Goal: Information Seeking & Learning: Learn about a topic

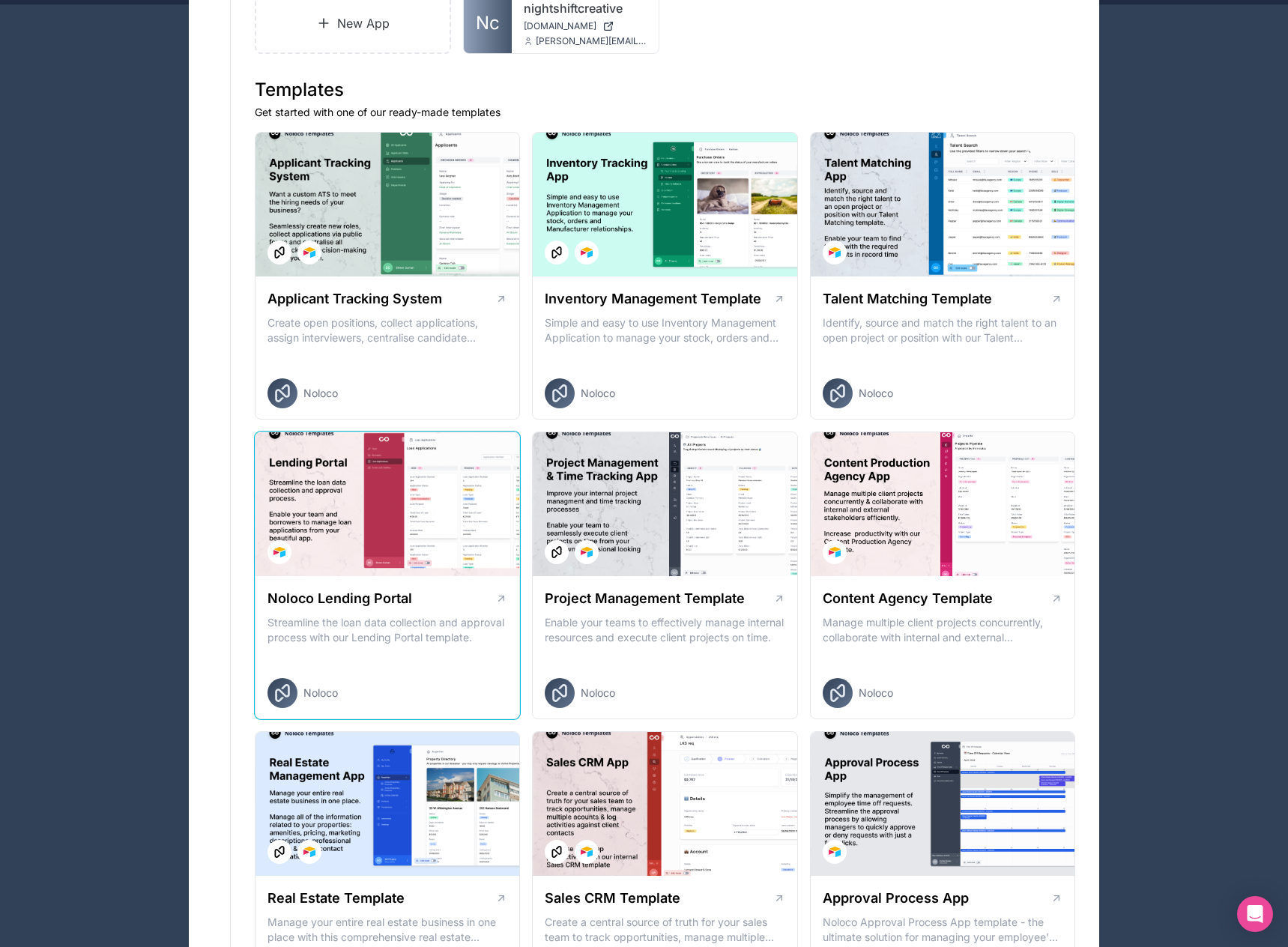
scroll to position [375, 0]
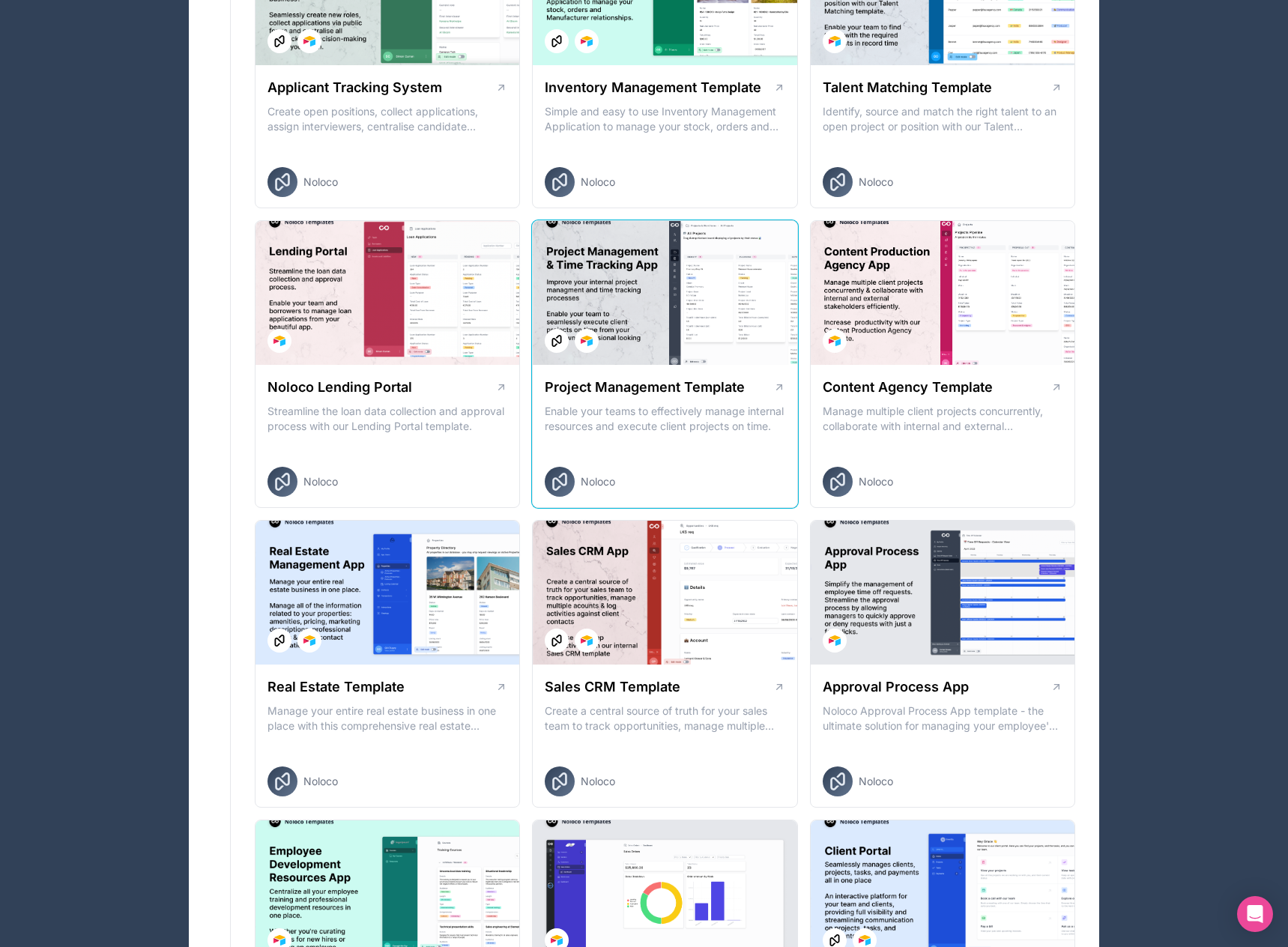
click at [687, 387] on h1 "Project Management Template" at bounding box center [644, 388] width 200 height 21
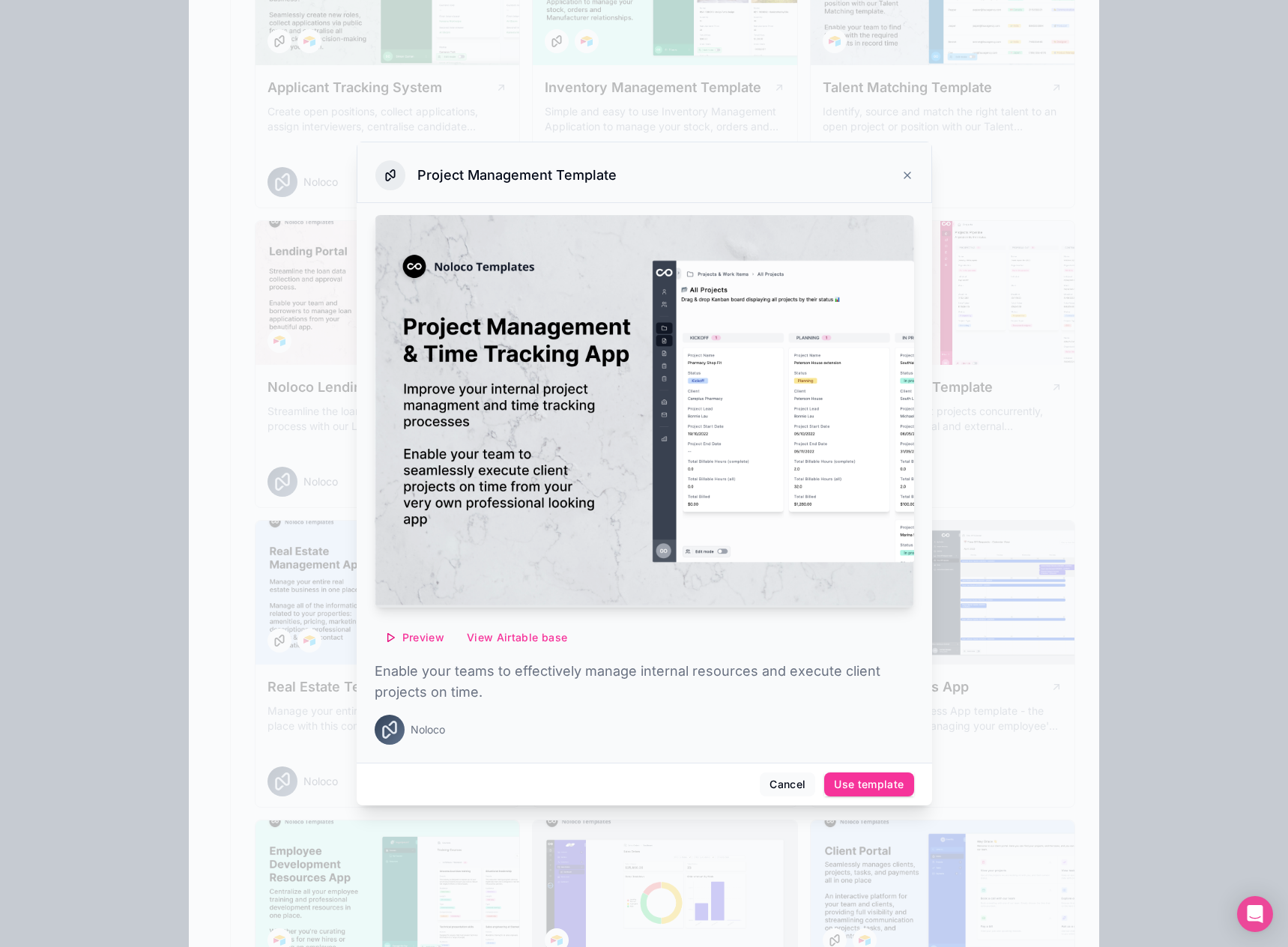
click at [436, 638] on span "Preview" at bounding box center [423, 638] width 42 height 14
click at [428, 596] on span "Preview with Airtable" at bounding box center [404, 593] width 119 height 18
drag, startPoint x: 797, startPoint y: 779, endPoint x: 780, endPoint y: 789, distance: 19.7
click at [796, 779] on button "Cancel" at bounding box center [787, 784] width 56 height 24
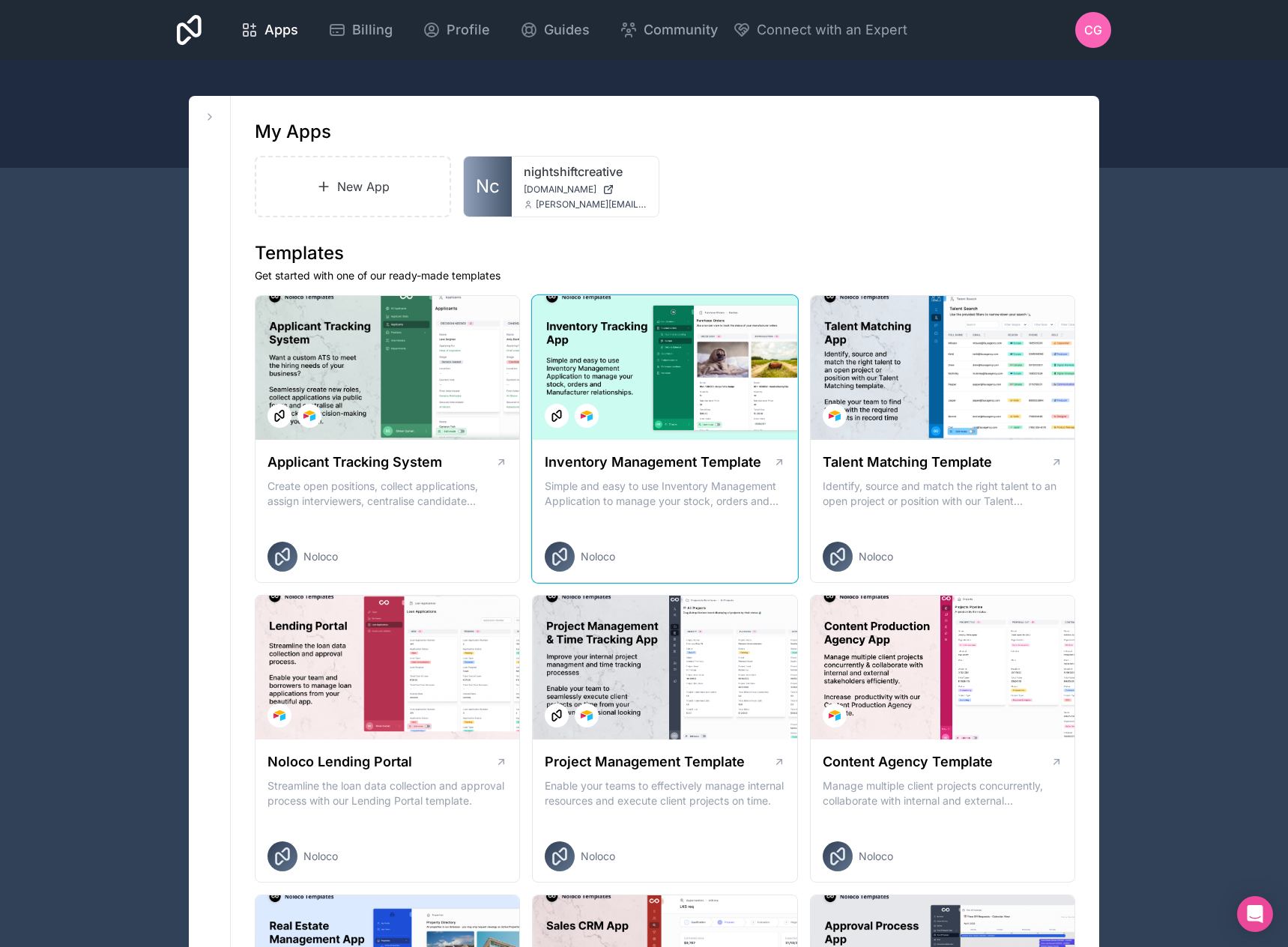
click at [743, 462] on h1 "Inventory Management Template" at bounding box center [653, 462] width 216 height 21
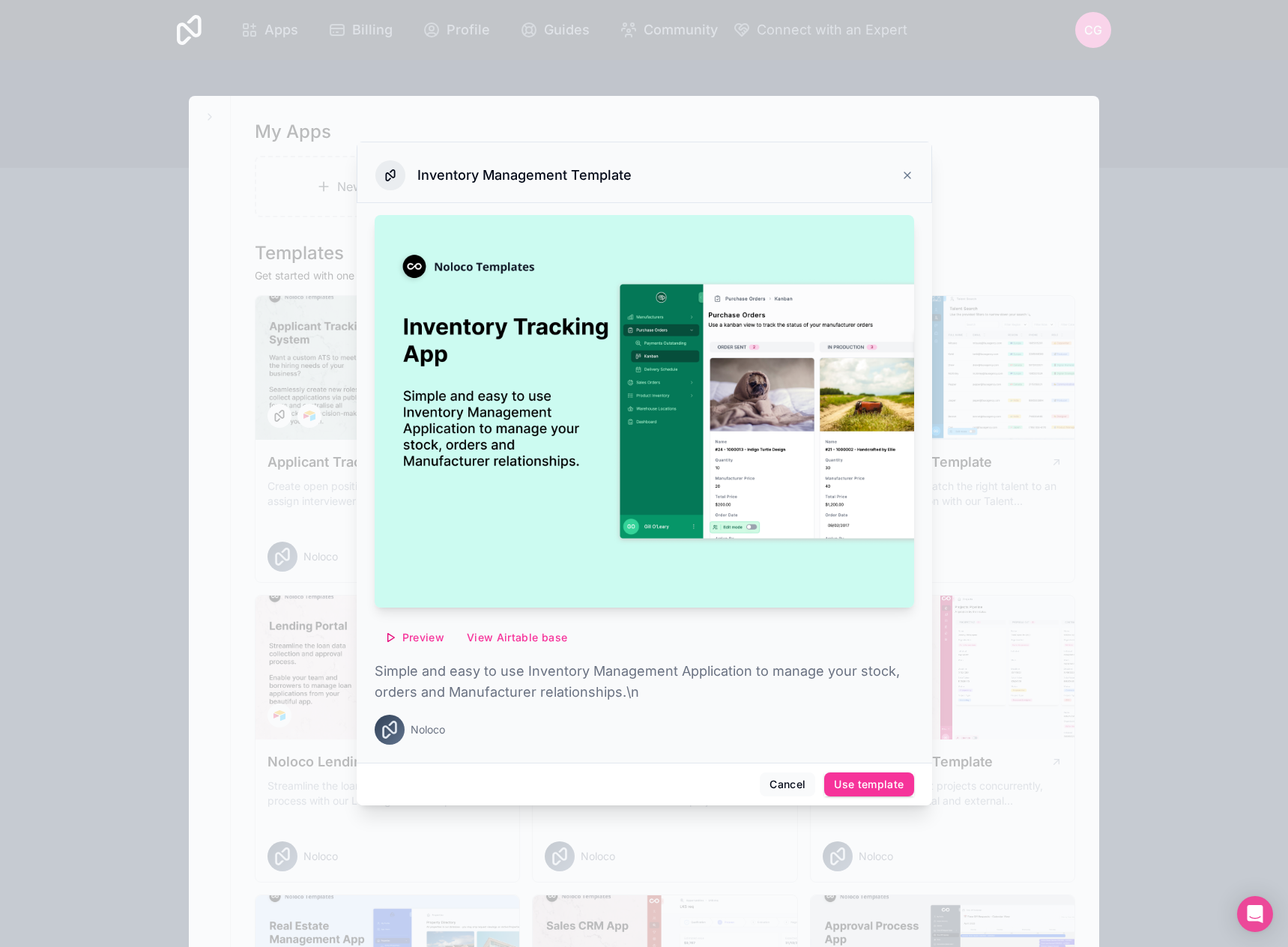
click at [427, 640] on span "Preview" at bounding box center [423, 638] width 42 height 14
click at [412, 604] on button "Preview with Airtable" at bounding box center [407, 592] width 197 height 30
drag, startPoint x: 788, startPoint y: 787, endPoint x: 764, endPoint y: 797, distance: 26.0
click at [788, 786] on button "Cancel" at bounding box center [787, 784] width 56 height 24
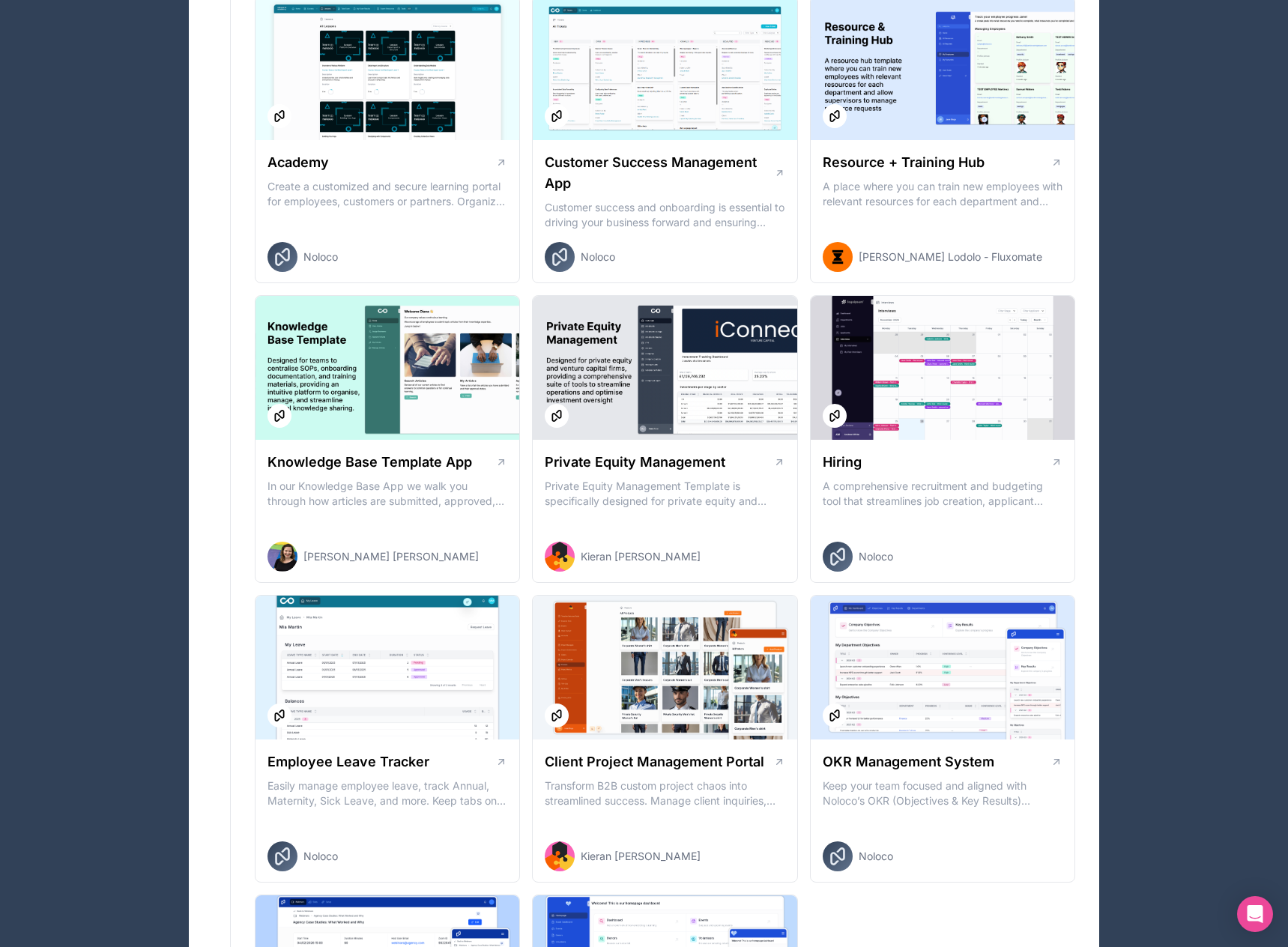
scroll to position [1649, 0]
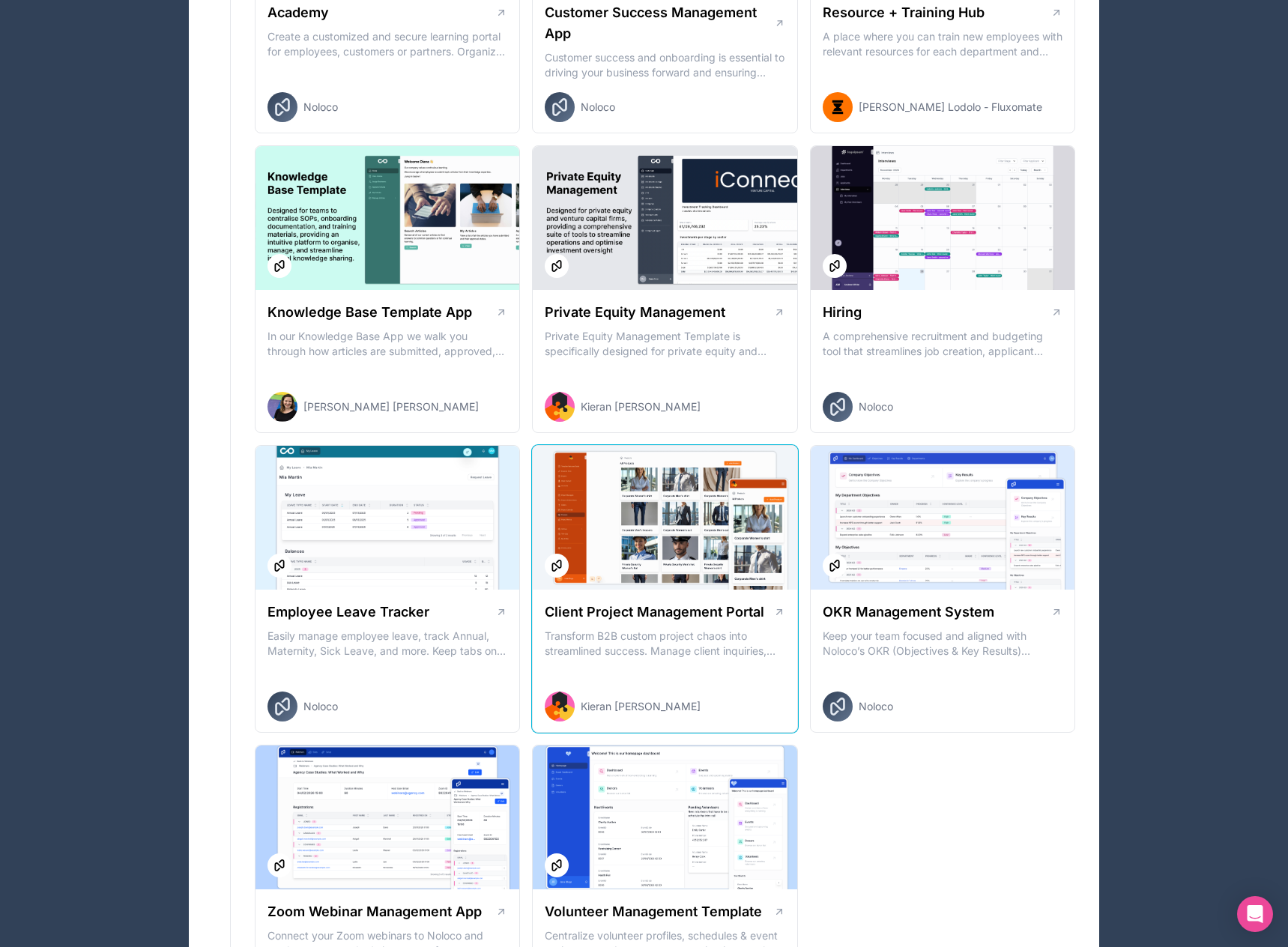
click at [666, 609] on h1 "Client Project Management Portal" at bounding box center [654, 613] width 219 height 21
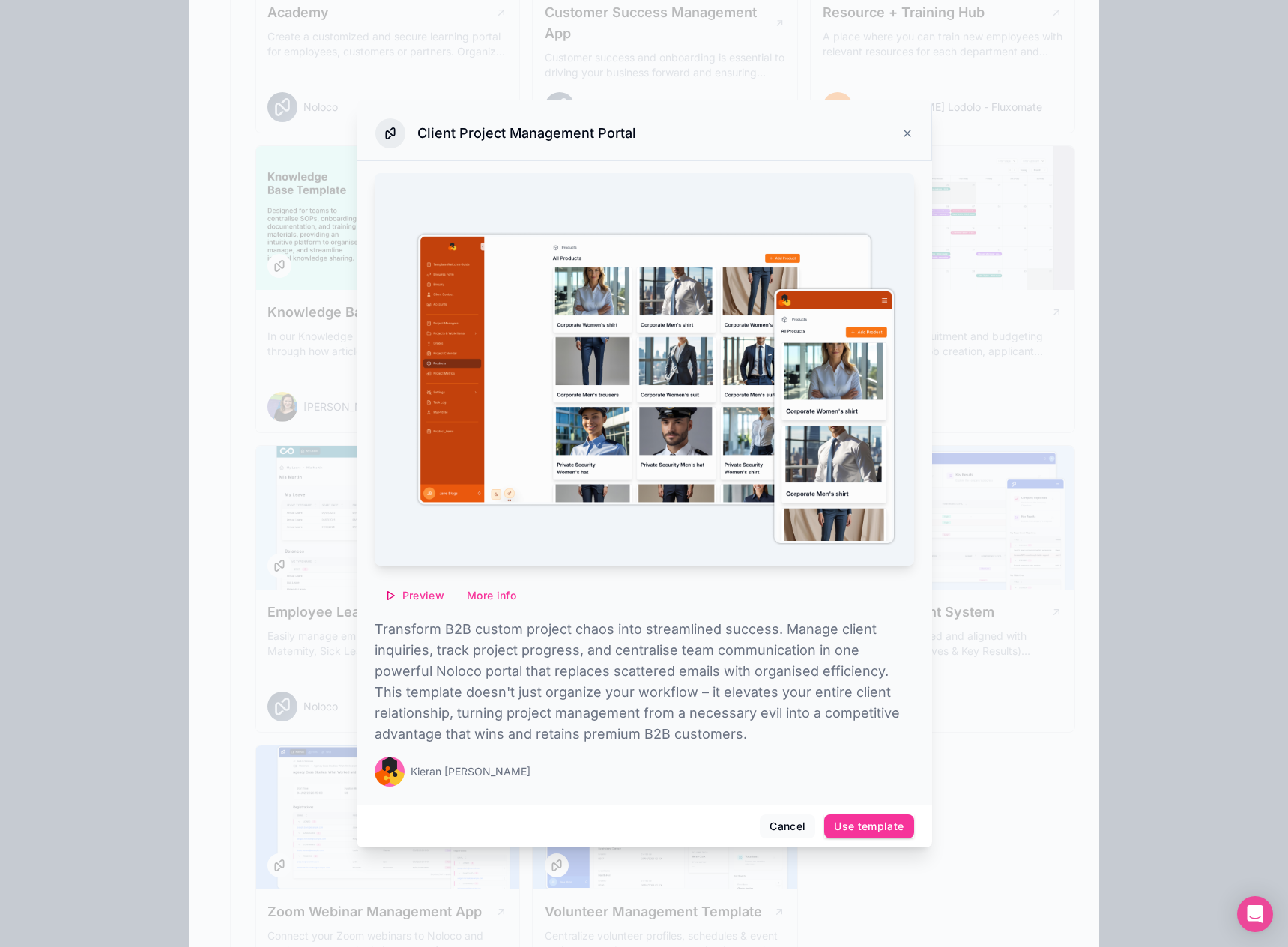
click at [424, 595] on span "Preview" at bounding box center [423, 596] width 42 height 14
click at [909, 132] on icon at bounding box center [907, 133] width 6 height 6
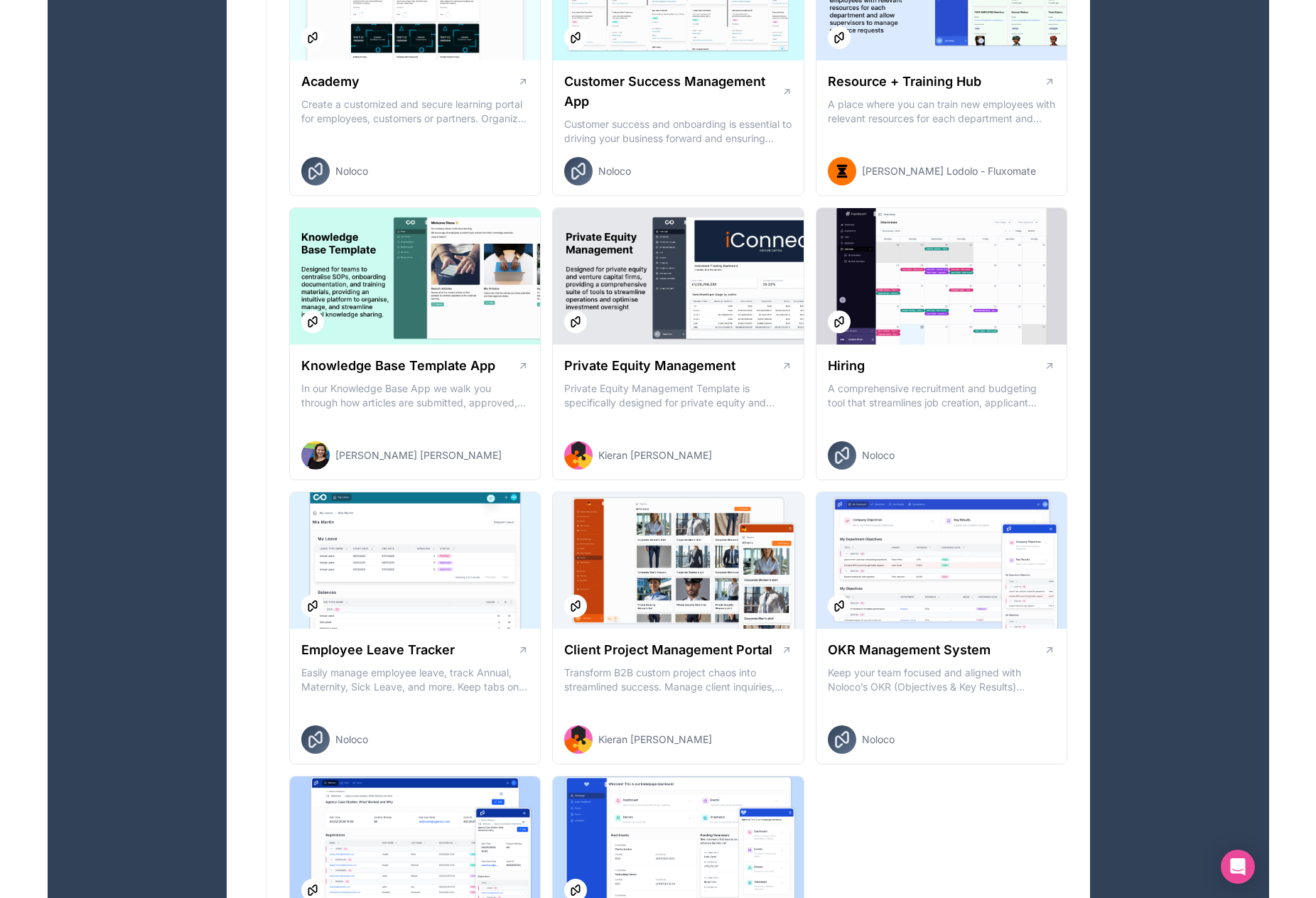
scroll to position [1167, 0]
